Goal: Information Seeking & Learning: Learn about a topic

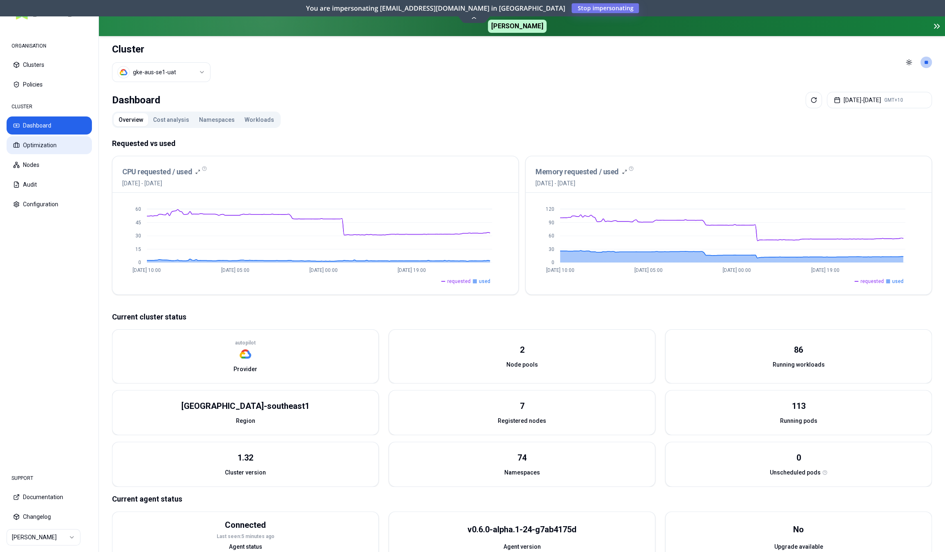
click at [61, 150] on button "Optimization" at bounding box center [49, 145] width 85 height 18
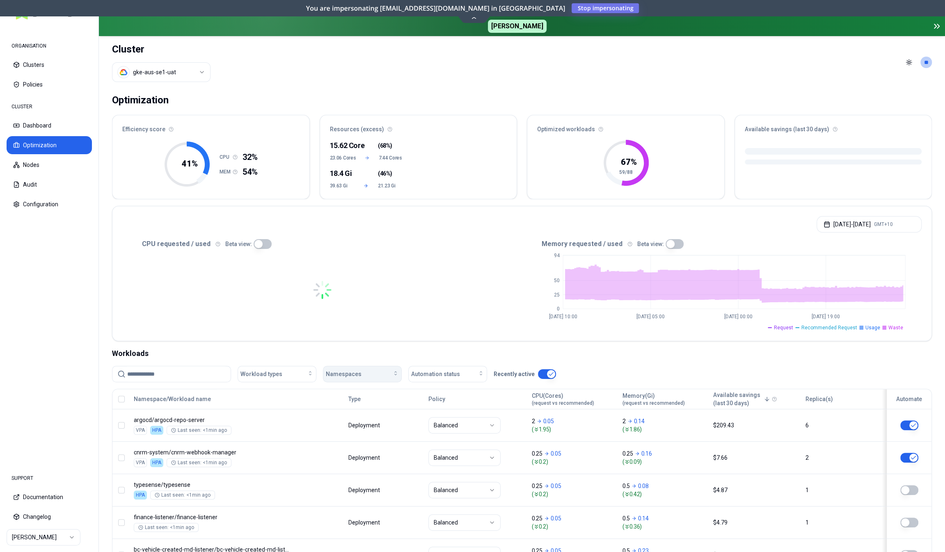
click at [334, 371] on span "Namespaces" at bounding box center [344, 374] width 36 height 8
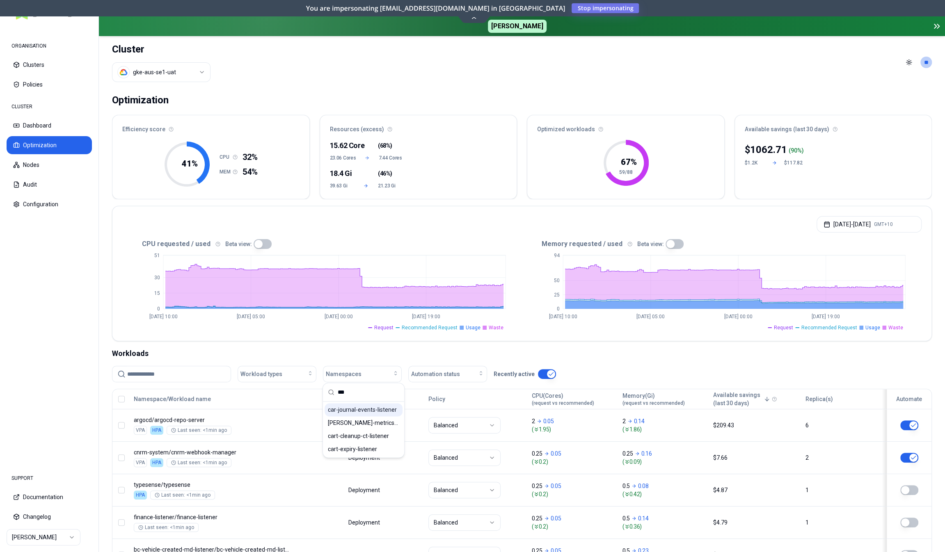
type input "***"
click at [366, 410] on span "car-journal-events-listener" at bounding box center [362, 410] width 69 height 8
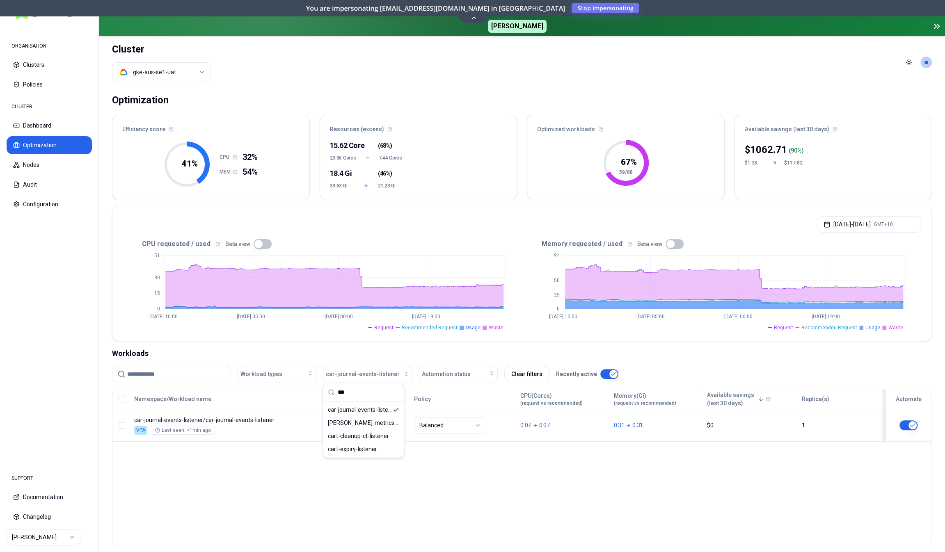
click at [537, 477] on div "Namespace/Workload name Type Policy CPU(Cores) (request vs recommended) Memory(…" at bounding box center [522, 468] width 820 height 158
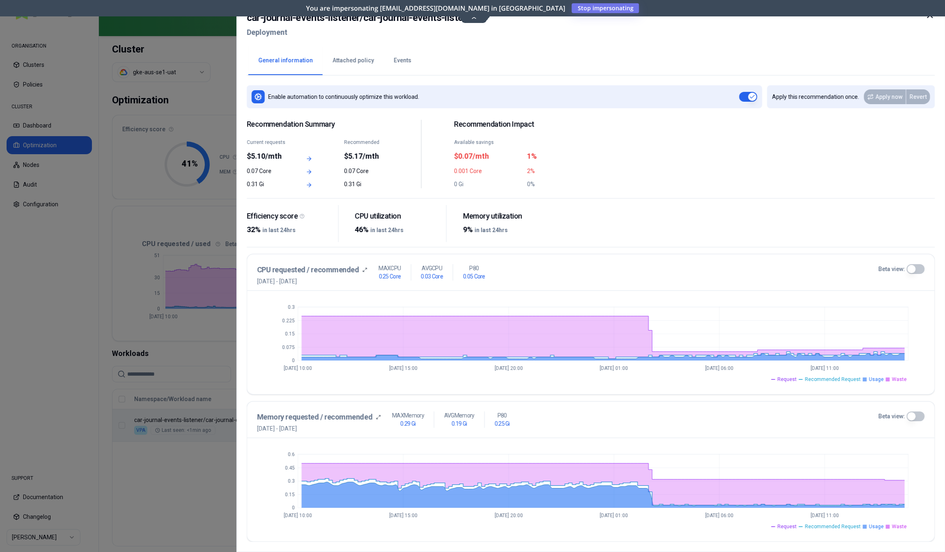
click at [920, 417] on button "Beta view:" at bounding box center [916, 417] width 18 height 10
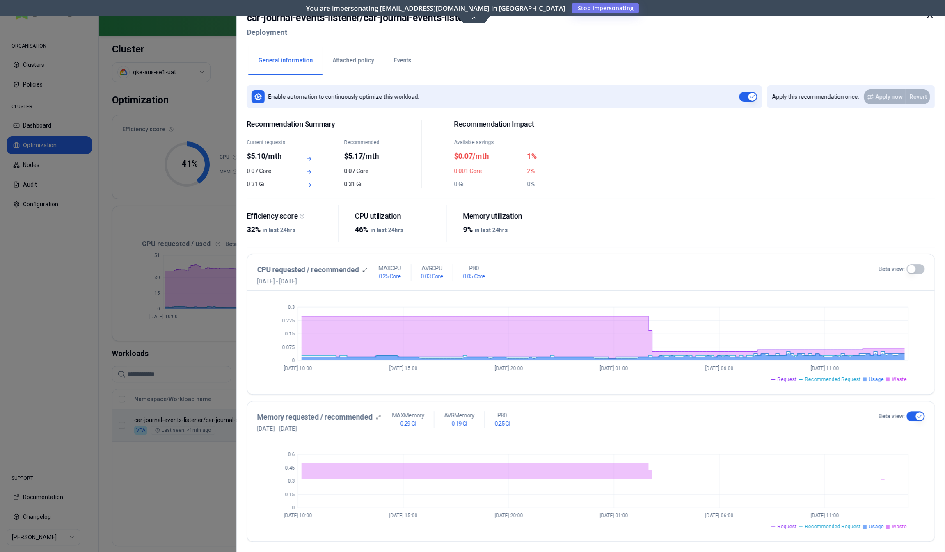
click at [918, 268] on button "Beta view:" at bounding box center [916, 269] width 18 height 10
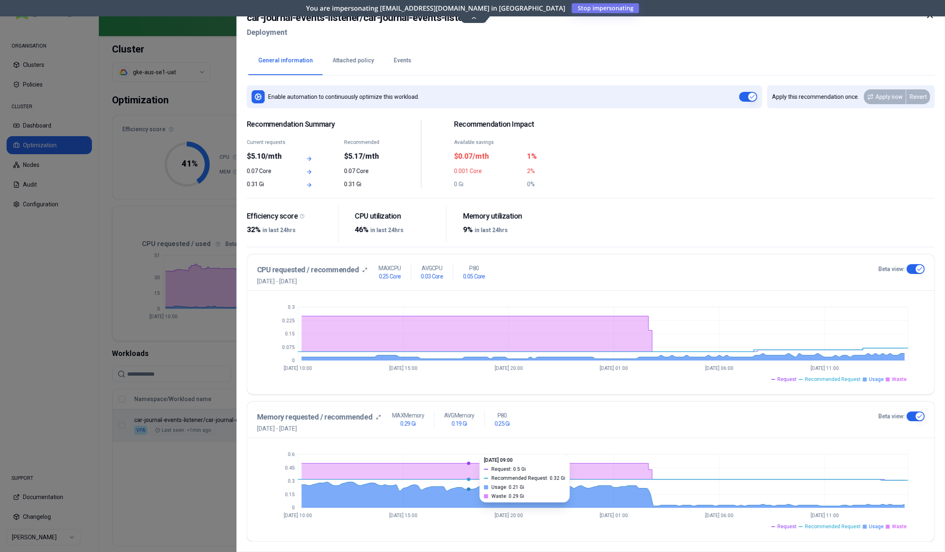
type button "on"
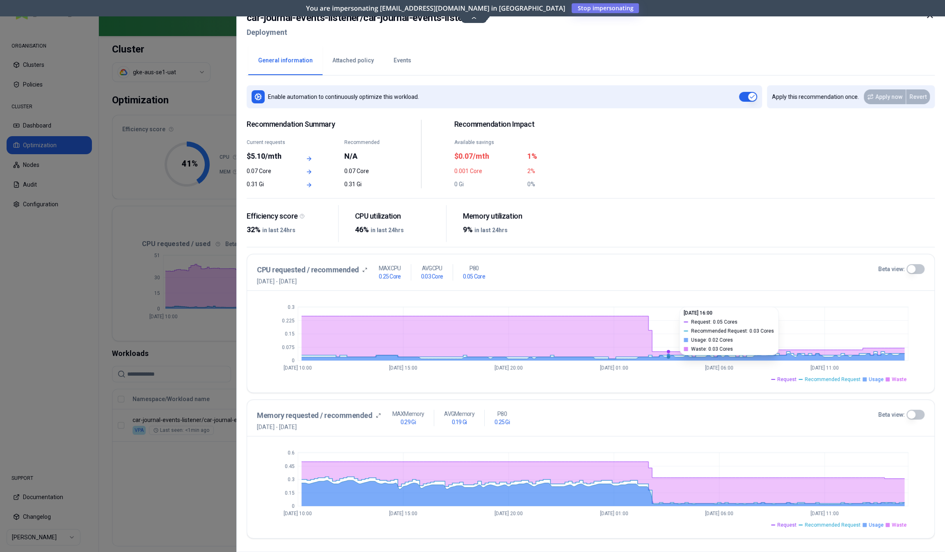
scroll to position [140, 0]
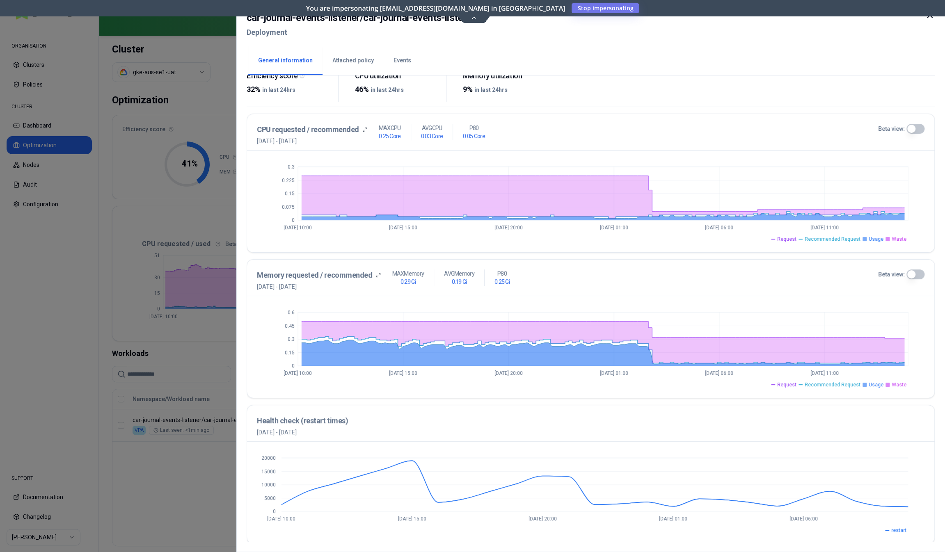
click at [476, 18] on div "car-journal-events-listener / car-journal-events-listener Deployment" at bounding box center [591, 27] width 688 height 34
click at [474, 18] on h2 "car-journal-events-listener / car-journal-events-listener" at bounding box center [362, 17] width 230 height 15
click at [472, 17] on h2 "car-journal-events-listener / car-journal-events-listener" at bounding box center [362, 17] width 230 height 15
click at [474, 19] on h2 "car-journal-events-listener / car-journal-events-listener" at bounding box center [362, 17] width 230 height 15
click at [474, 18] on h2 "car-journal-events-listener / car-journal-events-listener" at bounding box center [362, 17] width 230 height 15
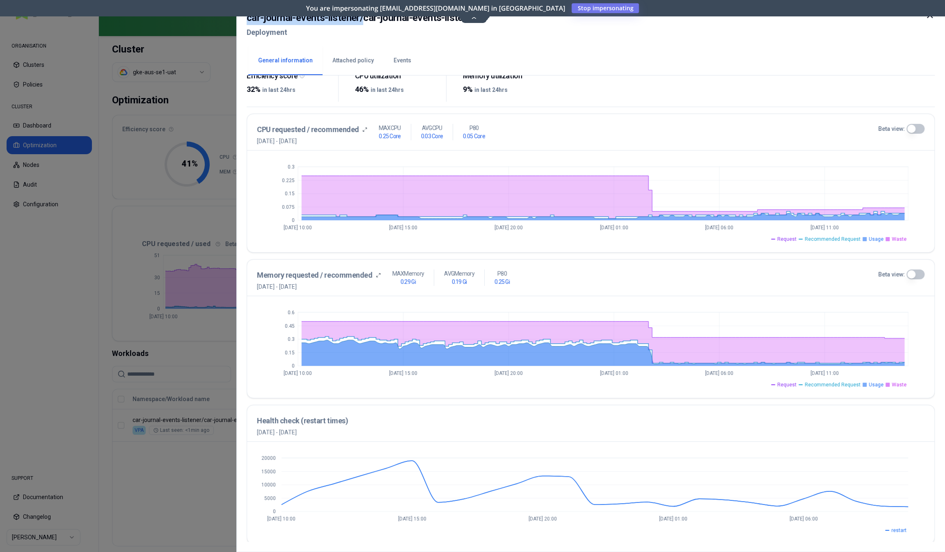
click at [474, 18] on h2 "car-journal-events-listener / car-journal-events-listener" at bounding box center [362, 17] width 230 height 15
drag, startPoint x: 472, startPoint y: 11, endPoint x: 474, endPoint y: 3, distance: 9.0
click at [472, 11] on h2 "car-journal-events-listener / car-journal-events-listener" at bounding box center [362, 17] width 230 height 15
click at [476, 7] on div "car-journal-events-listener / car-journal-events-listener Deployment General in…" at bounding box center [590, 276] width 709 height 552
click at [112, 288] on div at bounding box center [472, 276] width 945 height 552
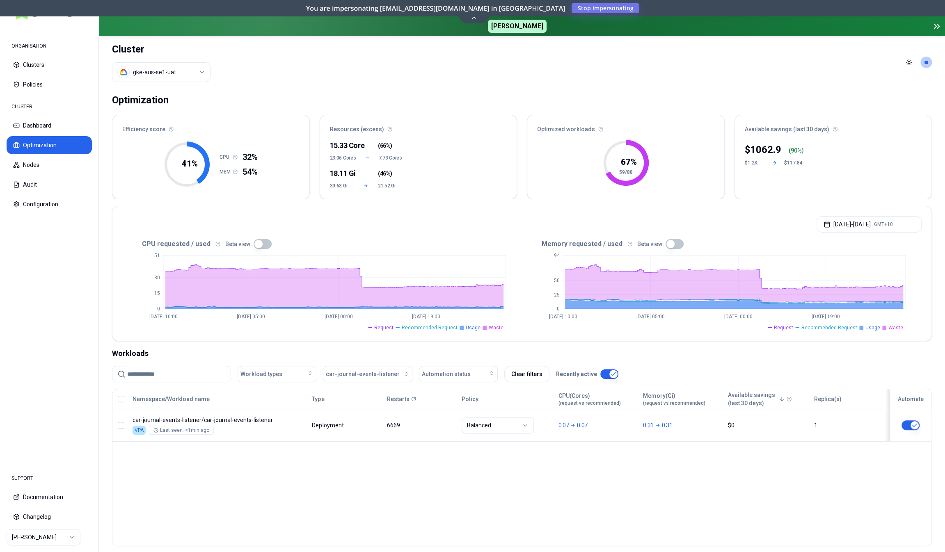
click at [476, 18] on icon at bounding box center [473, 17] width 11 height 6
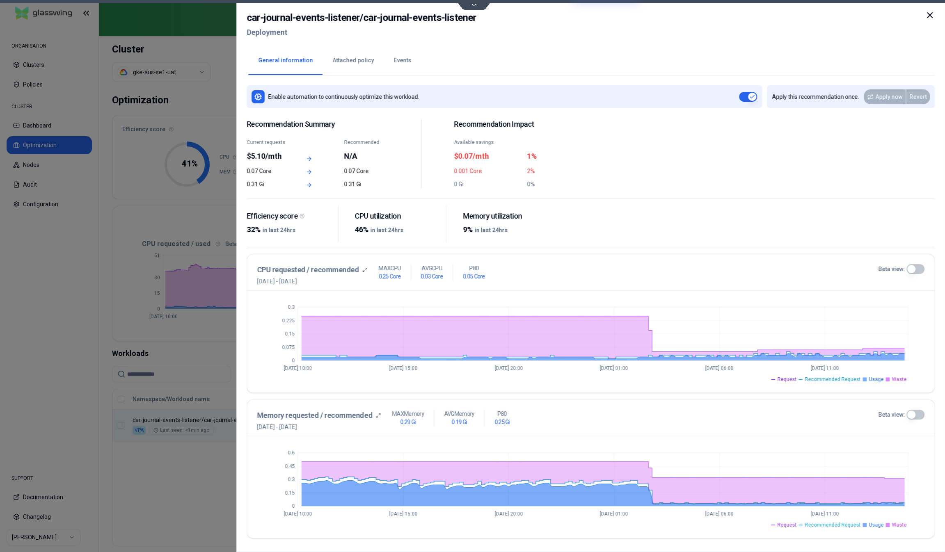
click at [393, 62] on button "Events" at bounding box center [402, 60] width 37 height 29
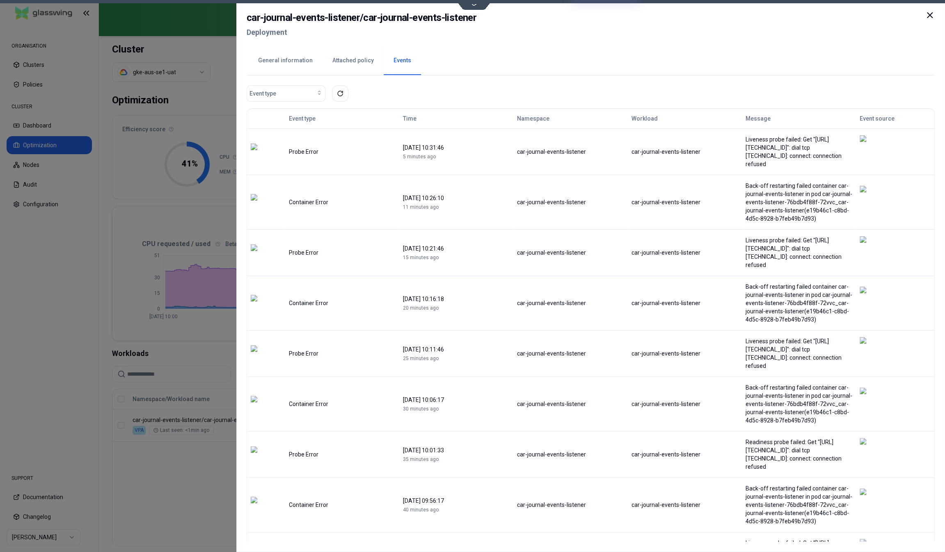
click at [293, 64] on button "General information" at bounding box center [285, 60] width 74 height 29
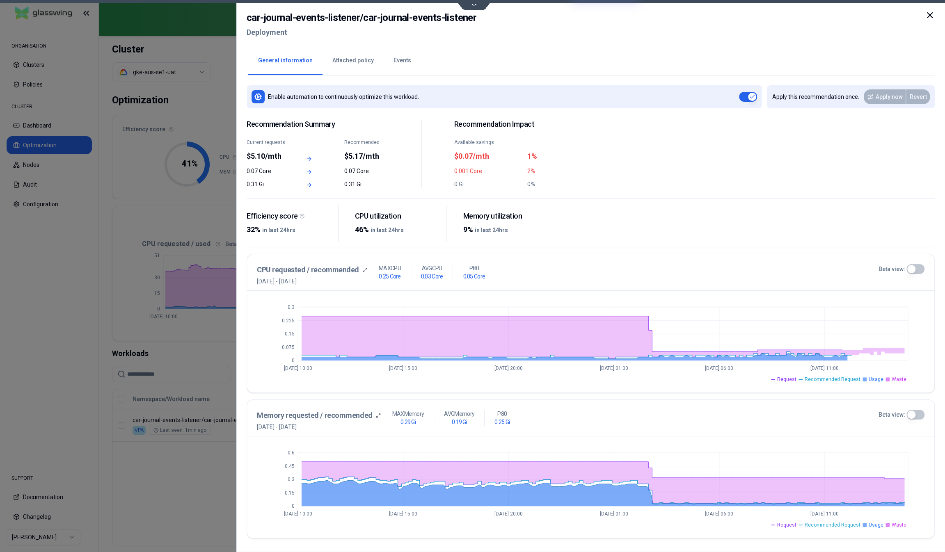
click at [916, 268] on button "Beta view:" at bounding box center [916, 269] width 18 height 10
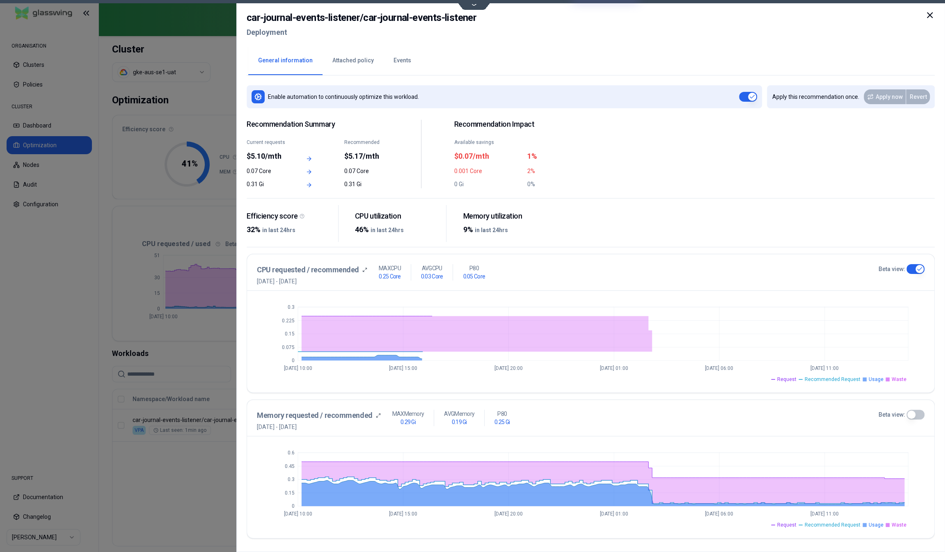
click at [914, 414] on button "Beta view:" at bounding box center [916, 415] width 18 height 10
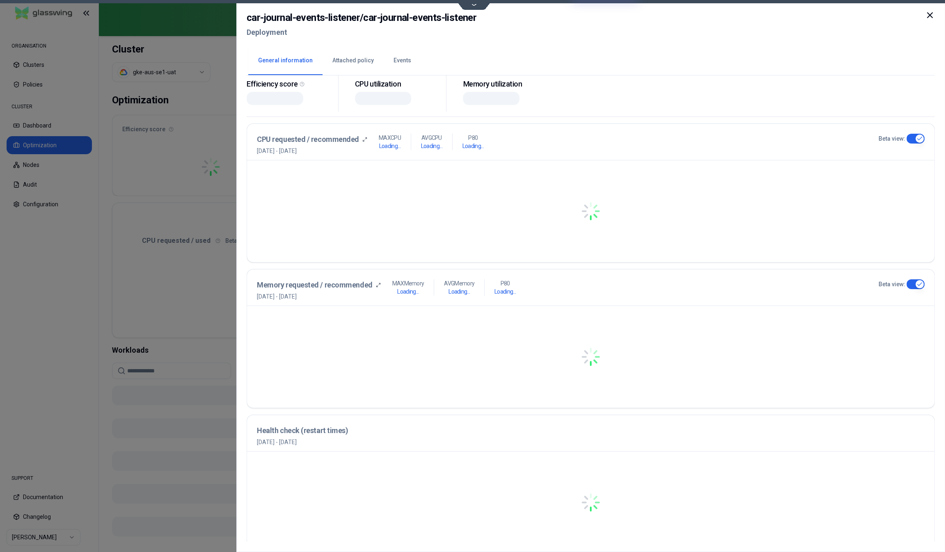
scroll to position [140, 0]
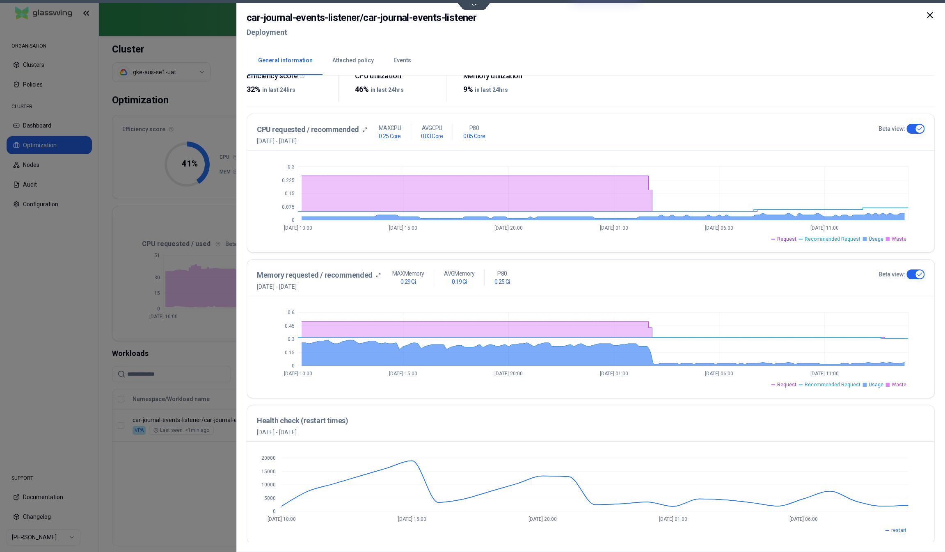
click at [137, 483] on div at bounding box center [472, 276] width 945 height 552
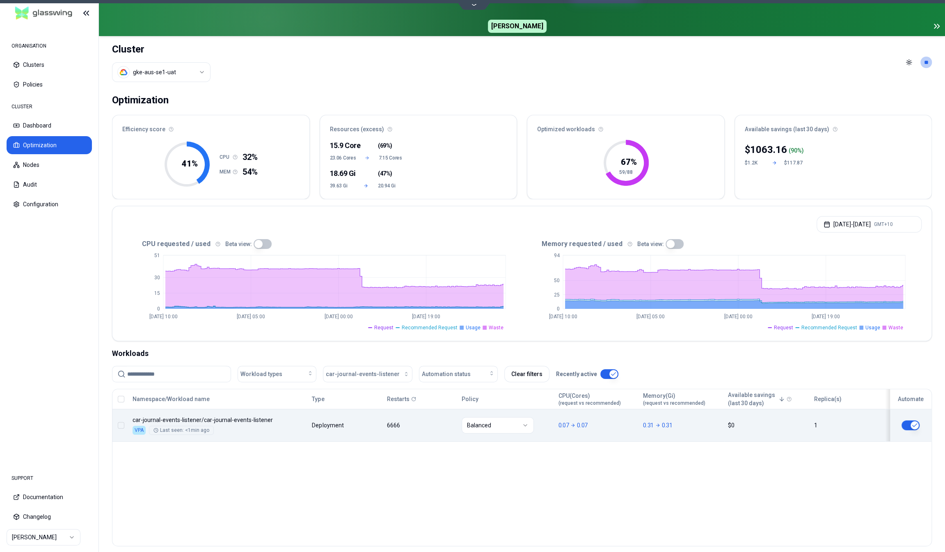
click at [430, 431] on div "Namespace/Workload name Type Restarts Policy CPU(Cores) (request vs recommended…" at bounding box center [521, 415] width 819 height 53
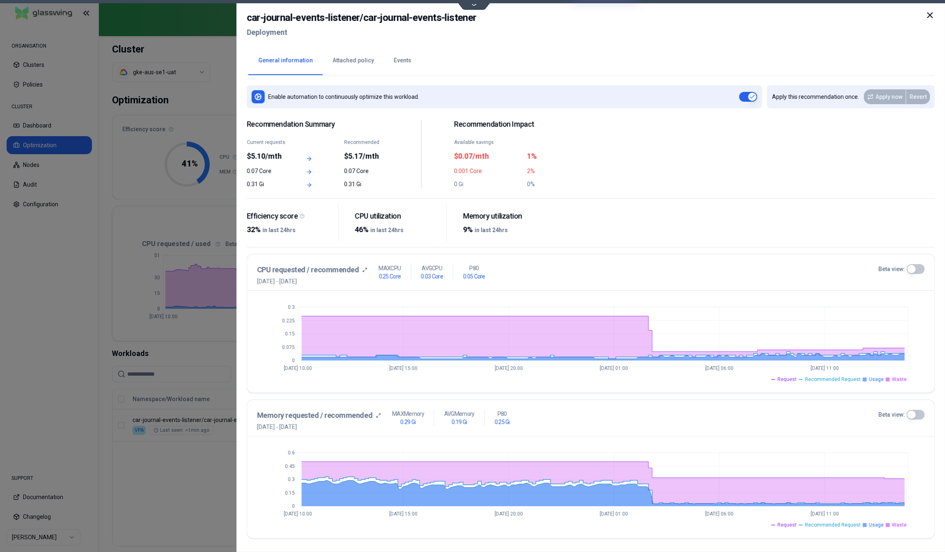
click at [918, 412] on button "Beta view:" at bounding box center [916, 415] width 18 height 10
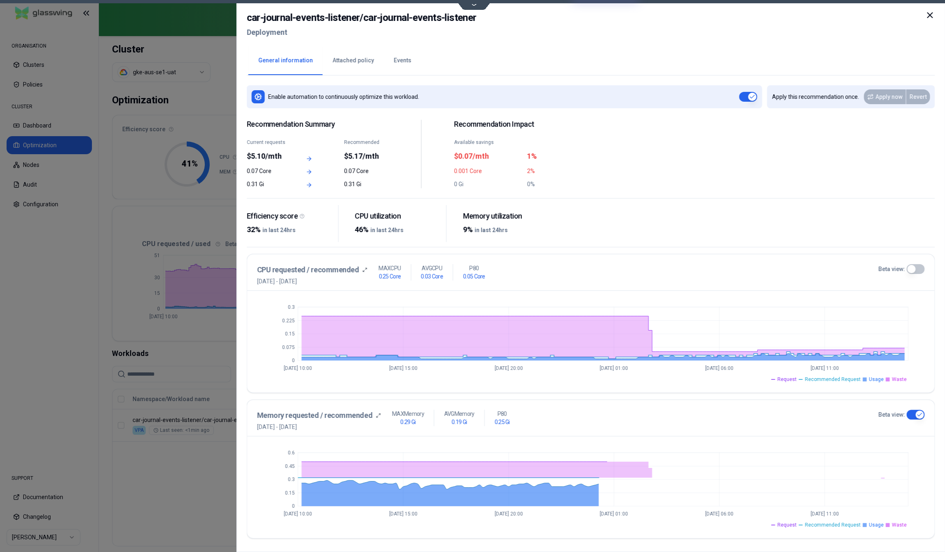
click at [913, 267] on button "Beta view:" at bounding box center [916, 269] width 18 height 10
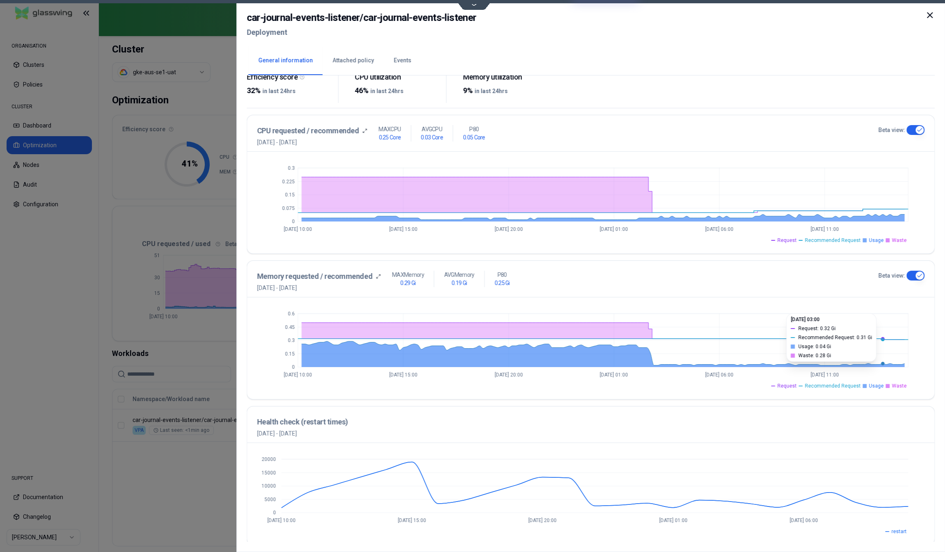
scroll to position [140, 0]
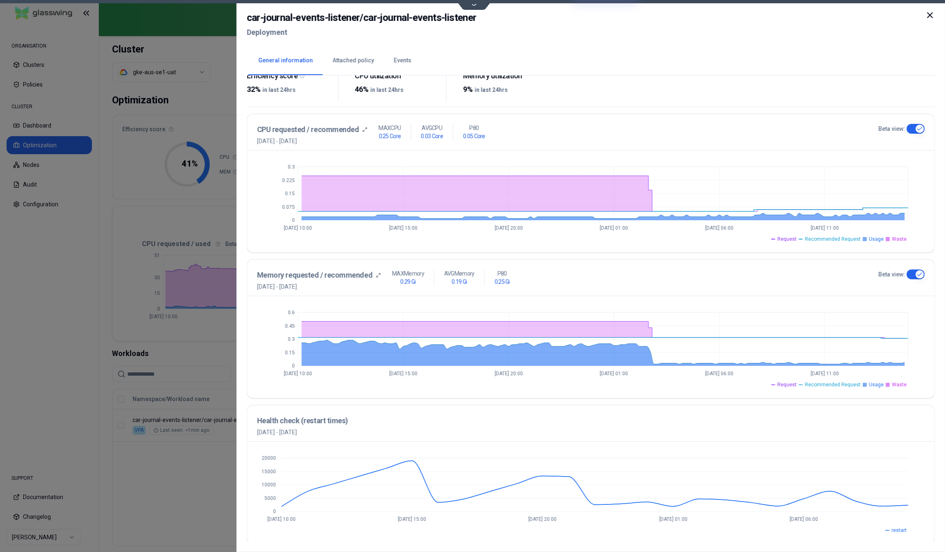
click at [192, 348] on div at bounding box center [472, 276] width 945 height 552
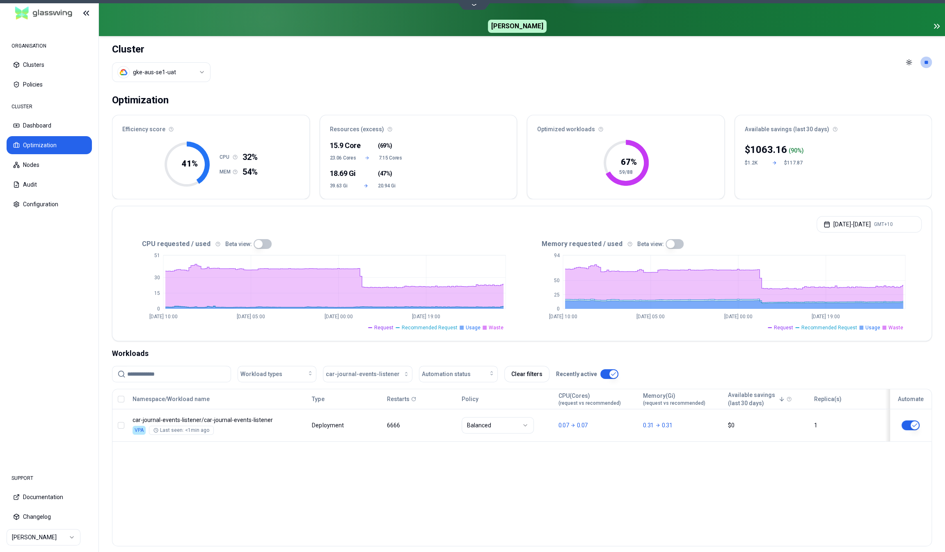
click at [671, 241] on button "button" at bounding box center [675, 244] width 18 height 10
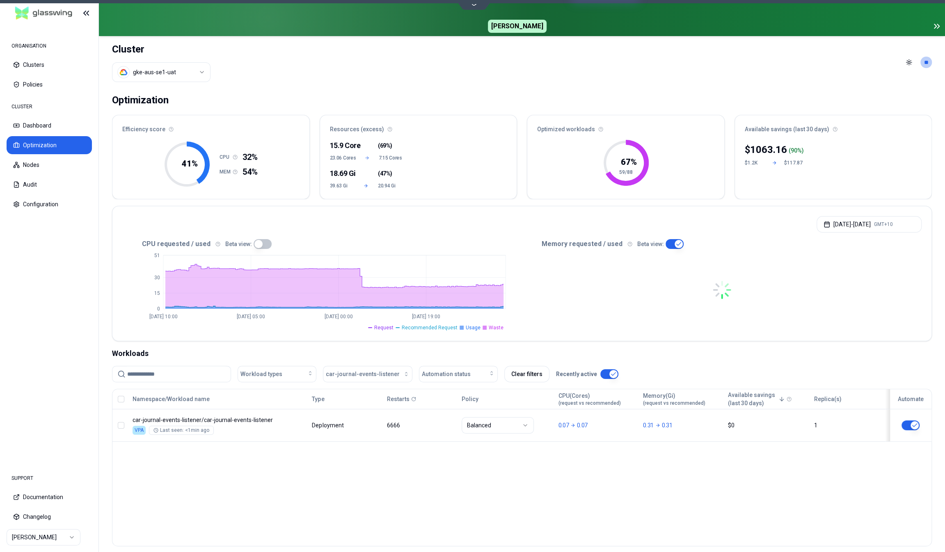
click at [256, 243] on button "button" at bounding box center [263, 244] width 18 height 10
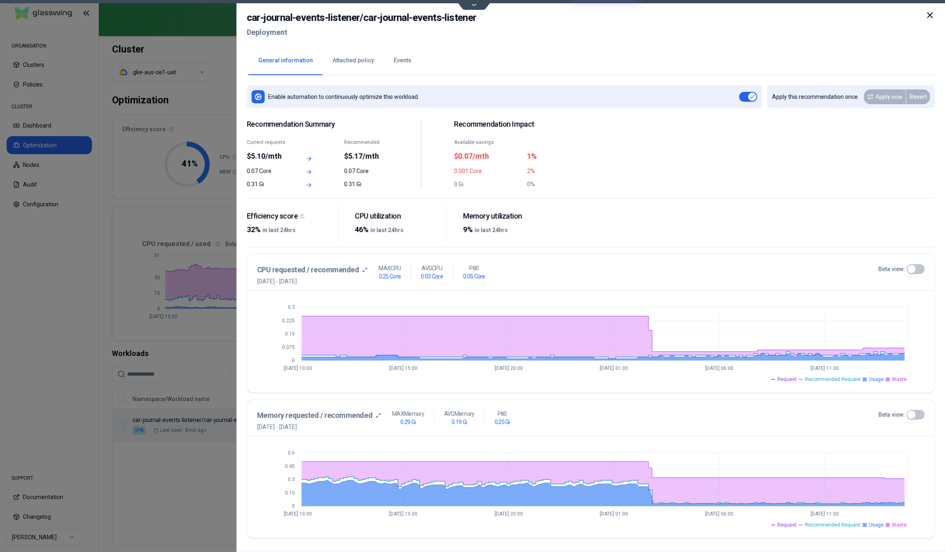
click at [402, 59] on button "Events" at bounding box center [402, 60] width 37 height 29
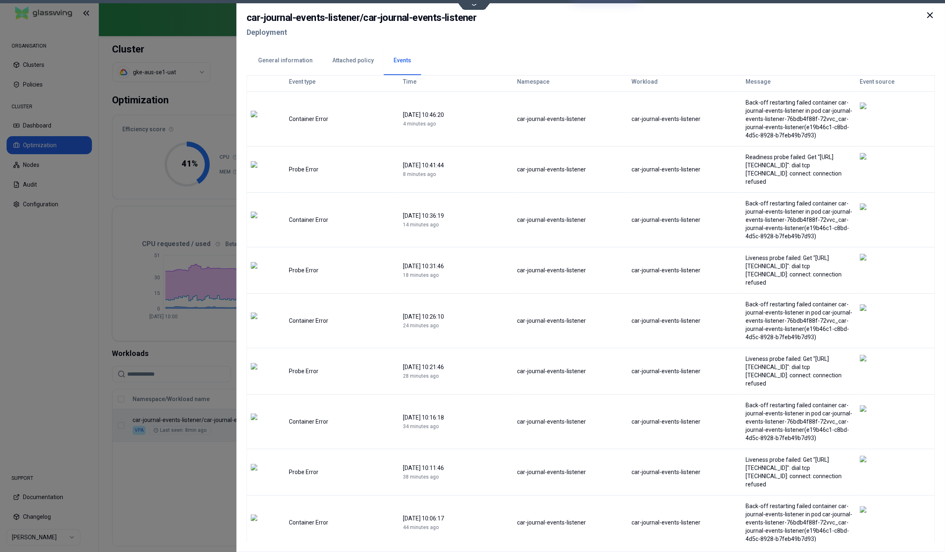
scroll to position [37, 0]
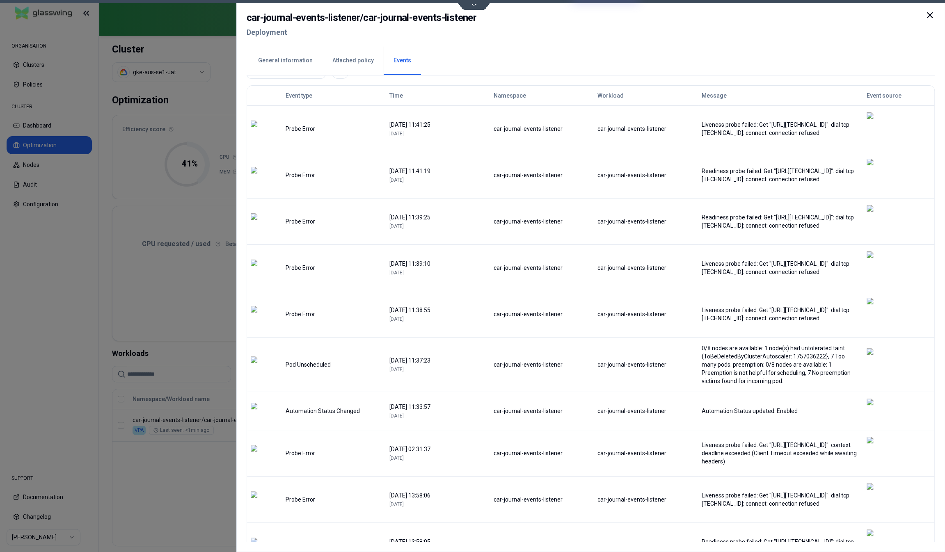
scroll to position [0, 0]
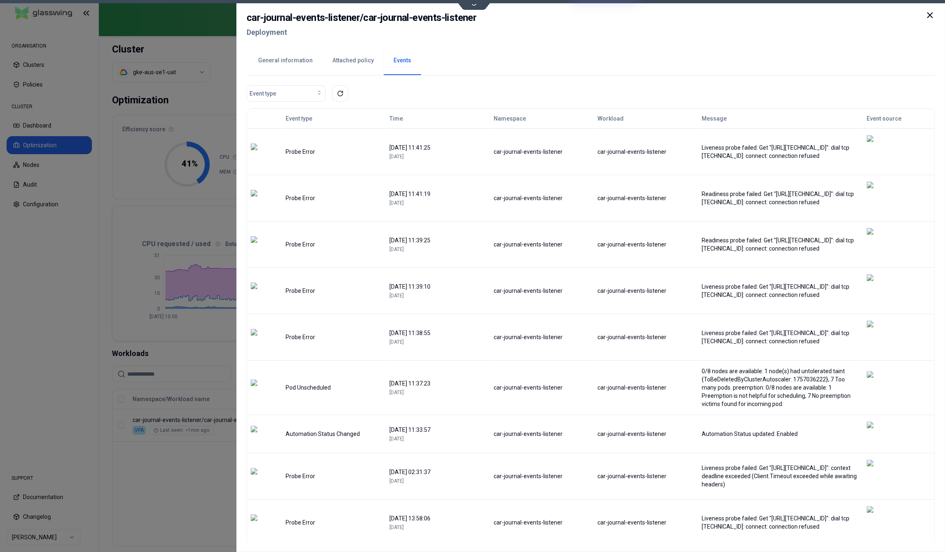
click at [279, 60] on button "General information" at bounding box center [285, 60] width 74 height 29
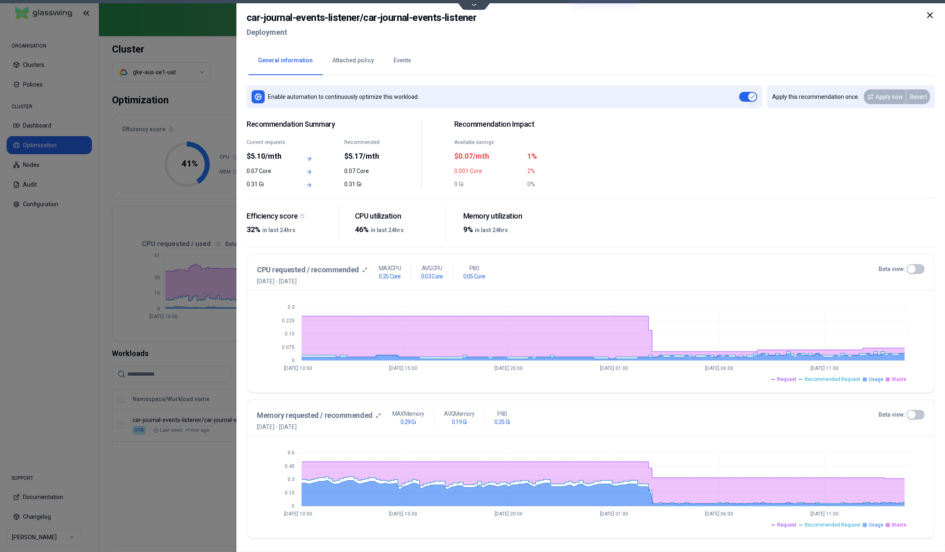
click at [209, 355] on div at bounding box center [472, 276] width 945 height 552
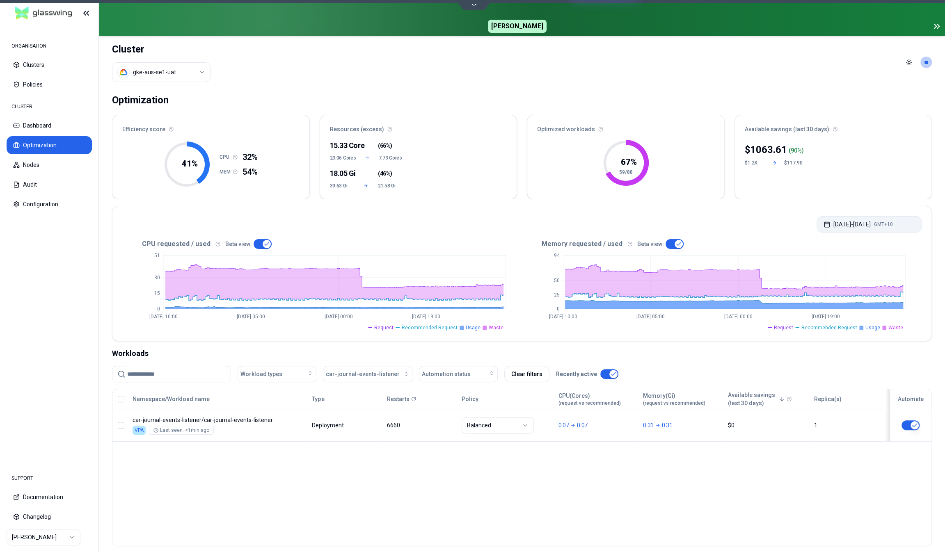
click at [852, 224] on button "Sep 01, 2025 - Sep 08, 2025 GMT+10" at bounding box center [869, 224] width 105 height 16
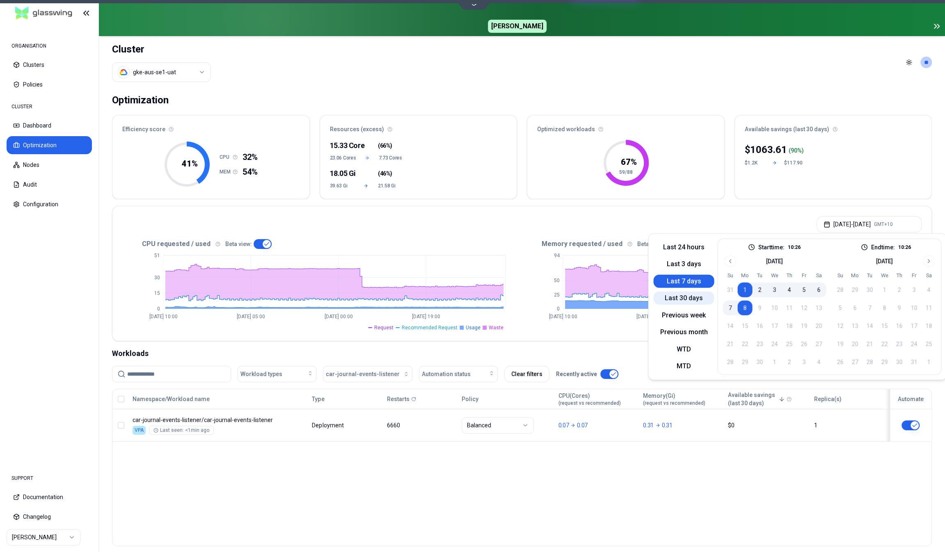
click at [691, 298] on button "Last 30 days" at bounding box center [683, 298] width 61 height 13
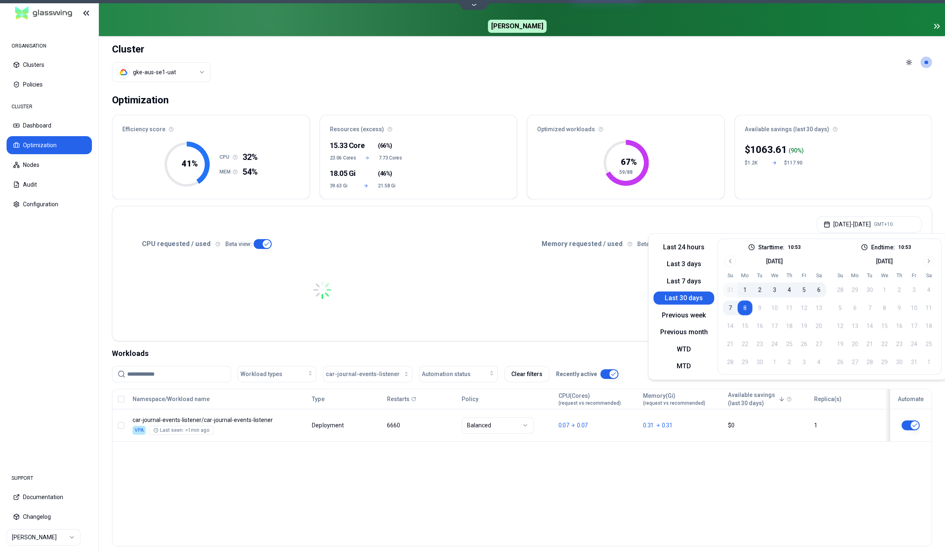
click at [369, 515] on div "Namespace/Workload name Type Restarts Policy CPU(Cores) (request vs recommended…" at bounding box center [522, 468] width 820 height 158
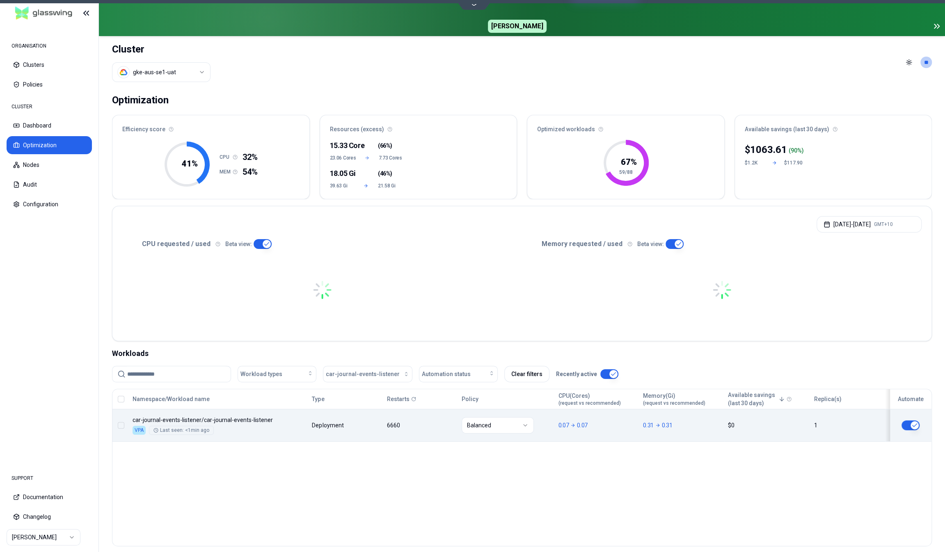
click at [335, 430] on div "Namespace/Workload name Type Restarts Policy CPU(Cores) (request vs recommended…" at bounding box center [521, 415] width 819 height 53
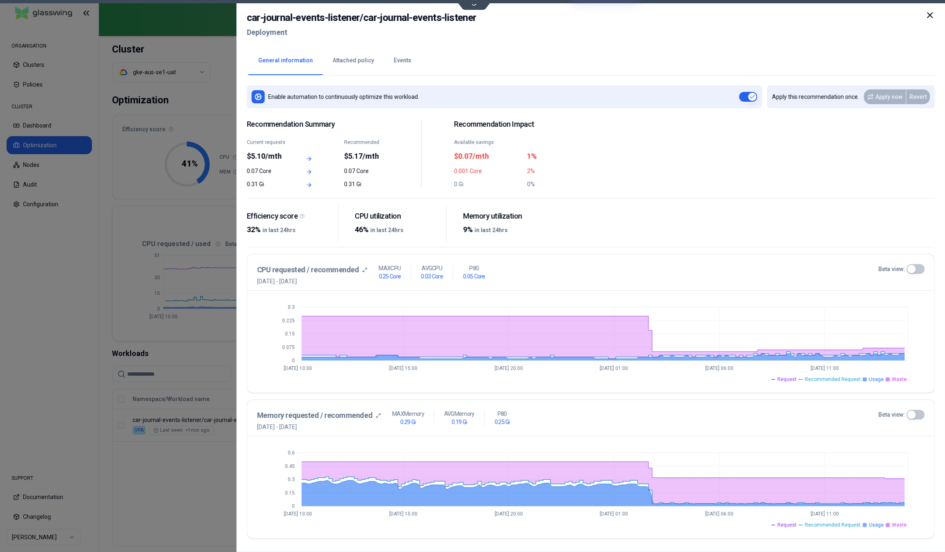
click at [158, 516] on div at bounding box center [472, 276] width 945 height 552
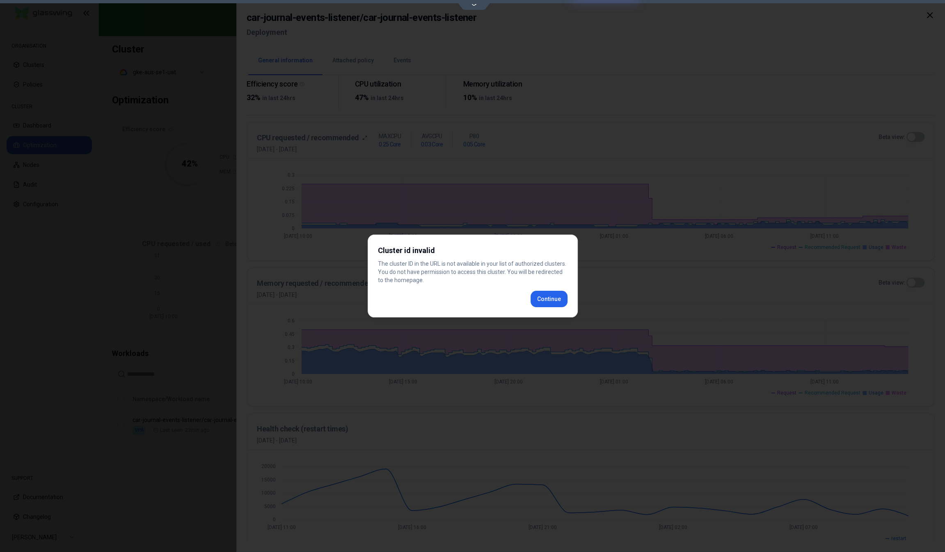
scroll to position [140, 0]
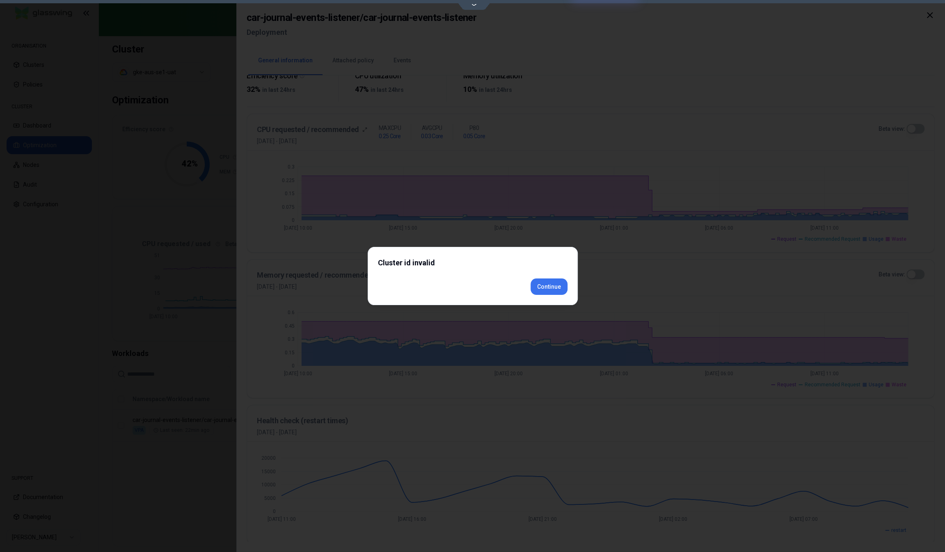
click at [550, 299] on div "Cluster id invalid Continue" at bounding box center [473, 276] width 210 height 58
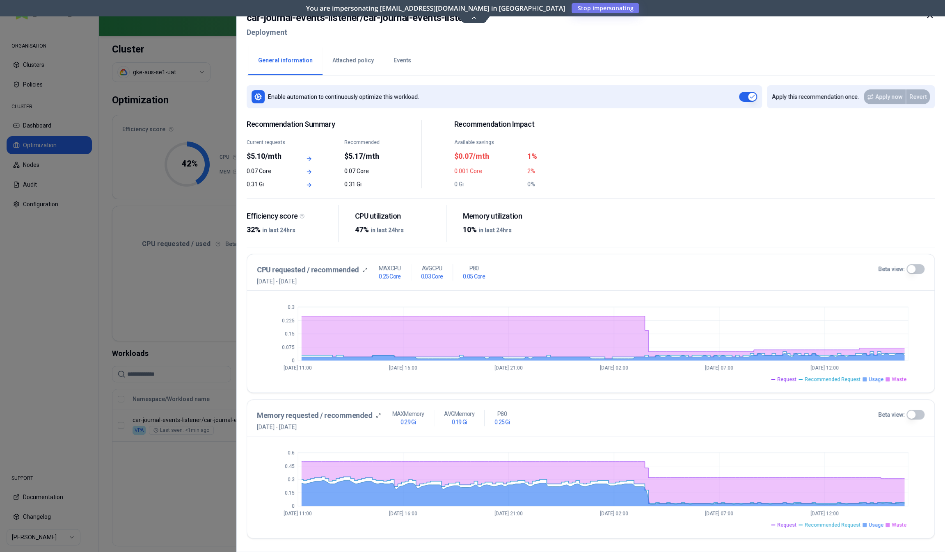
click at [914, 410] on button "Beta view:" at bounding box center [916, 415] width 18 height 10
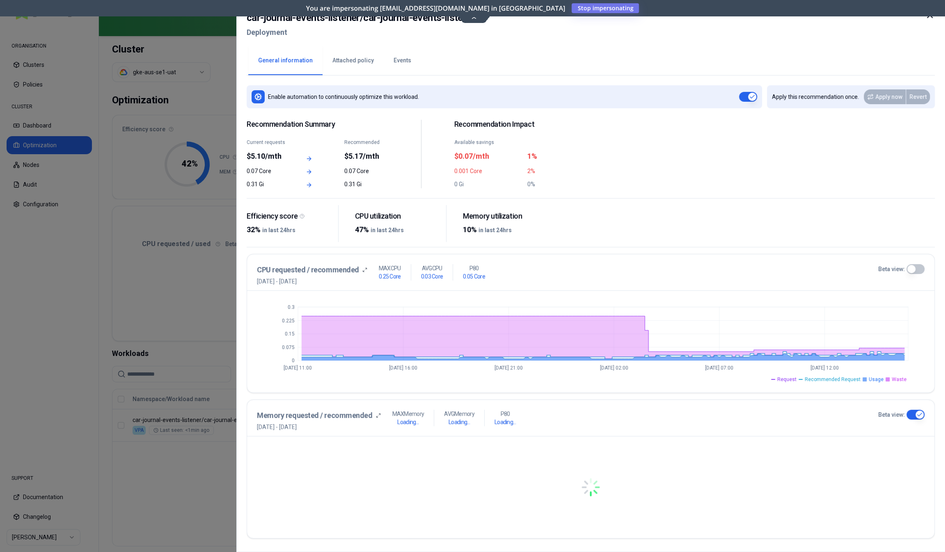
scroll to position [140, 0]
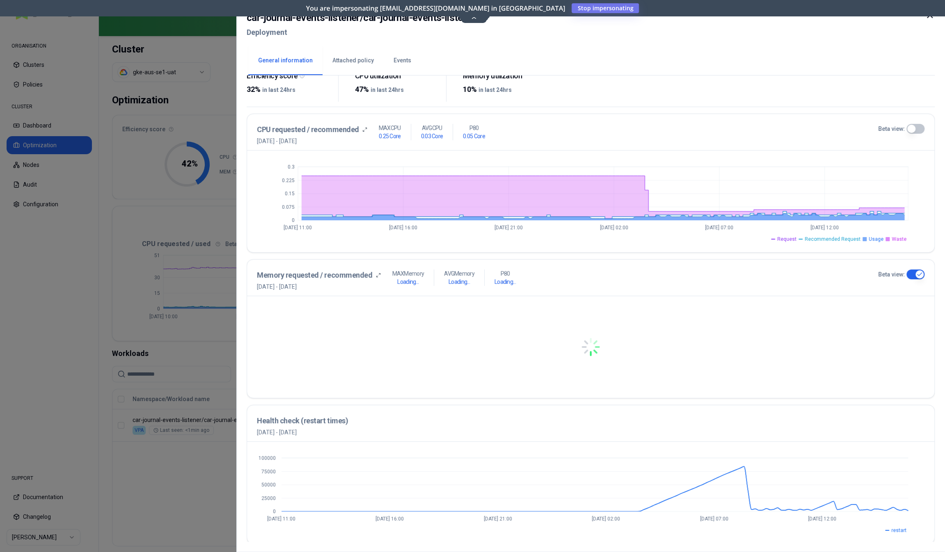
click at [916, 120] on div "CPU requested / recommended [DATE] - [DATE] MAX CPU 0.25 Core AVG CPU 0.03 Core…" at bounding box center [590, 132] width 687 height 37
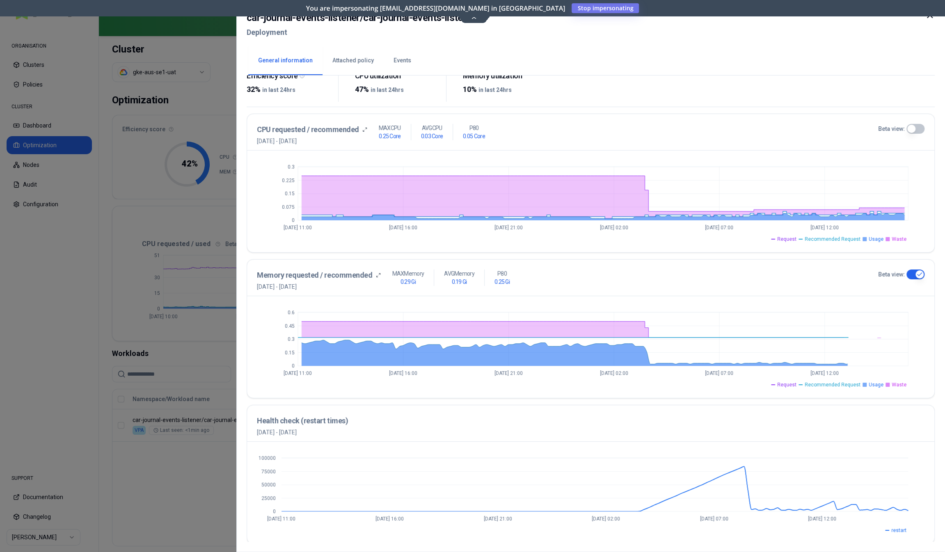
click at [919, 130] on button "Beta view:" at bounding box center [916, 129] width 18 height 10
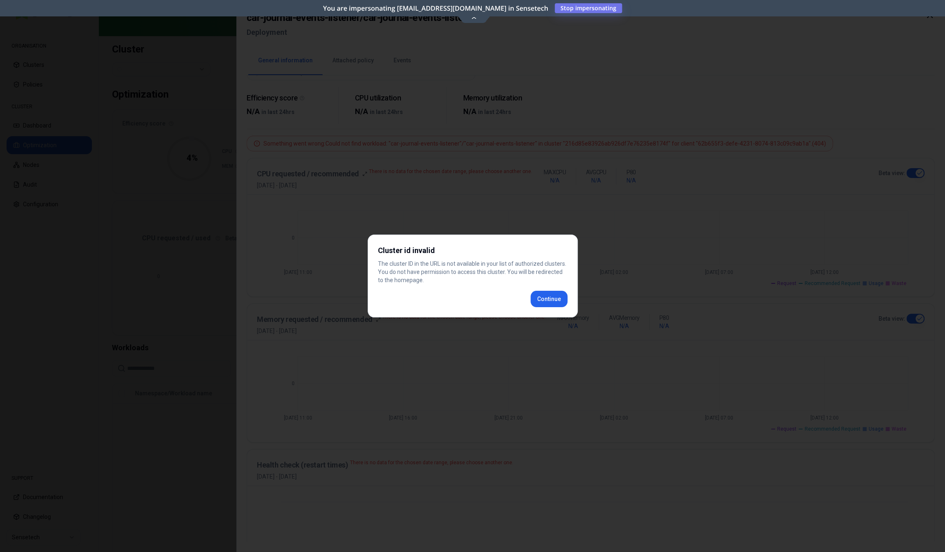
scroll to position [163, 0]
